Goal: Transaction & Acquisition: Purchase product/service

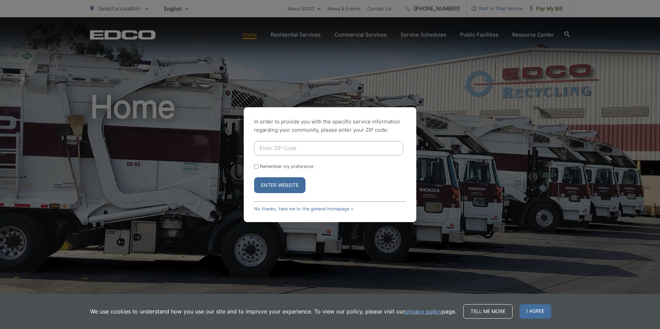
click at [275, 153] on input "Enter ZIP Code" at bounding box center [328, 148] width 149 height 15
type input "92020"
click at [281, 189] on button "Enter Website" at bounding box center [279, 185] width 51 height 16
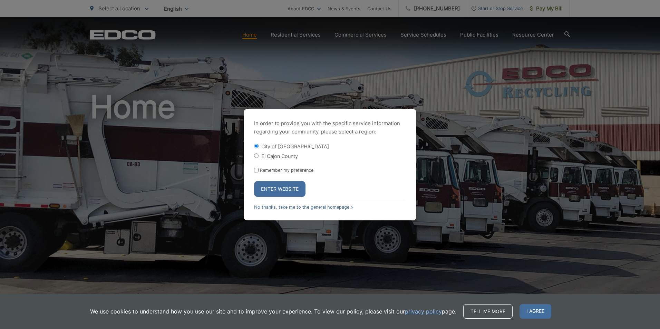
click at [280, 189] on button "Enter Website" at bounding box center [279, 189] width 51 height 16
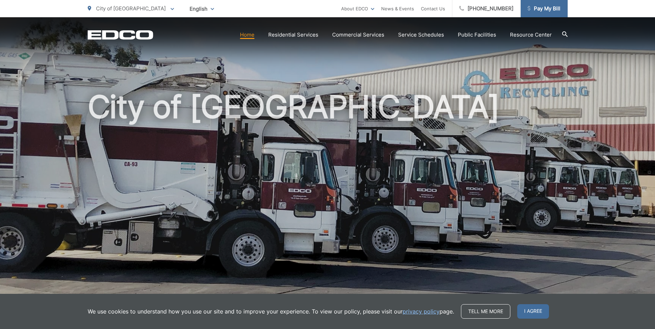
click at [534, 15] on link "Pay My Bill" at bounding box center [544, 8] width 47 height 17
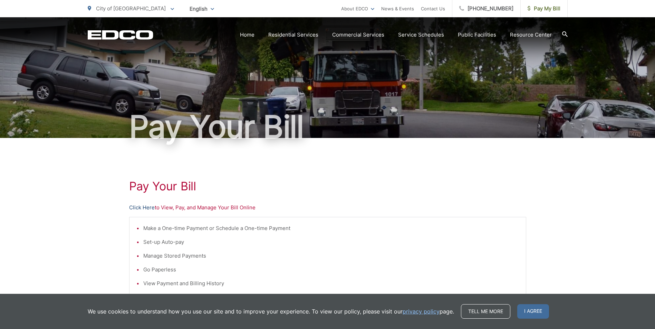
click at [141, 208] on link "Click Here" at bounding box center [142, 208] width 26 height 8
